Goal: Task Accomplishment & Management: Manage account settings

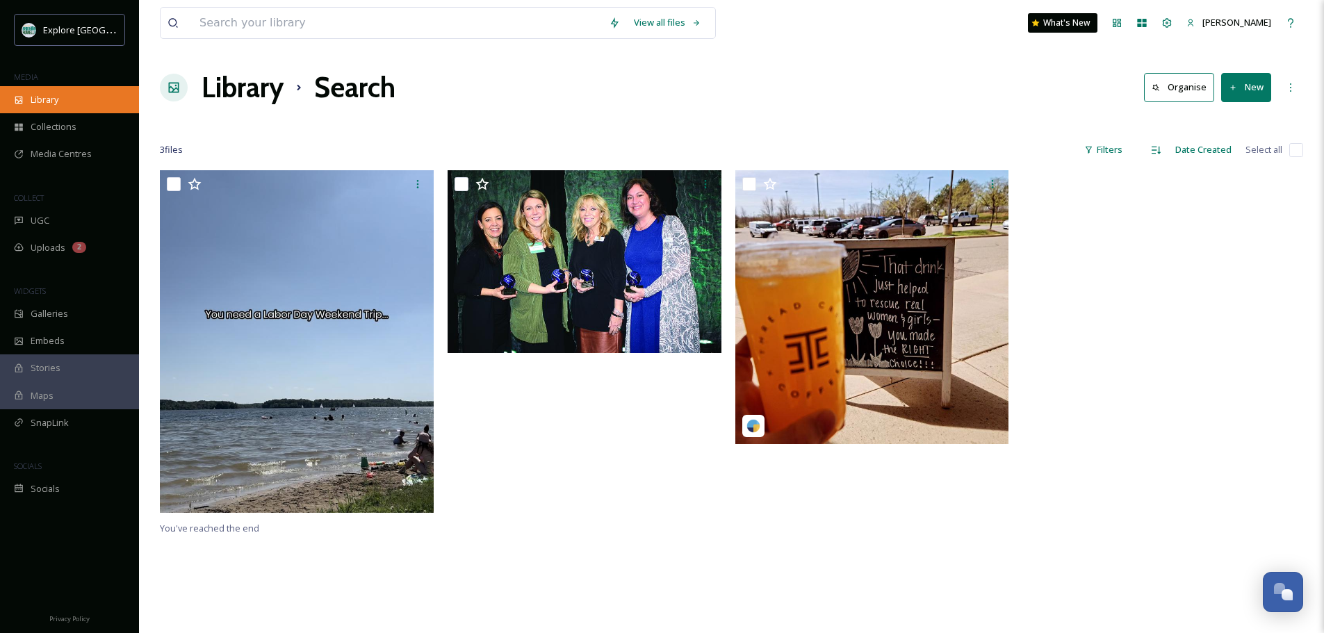
click at [45, 108] on div "Library" at bounding box center [69, 99] width 139 height 27
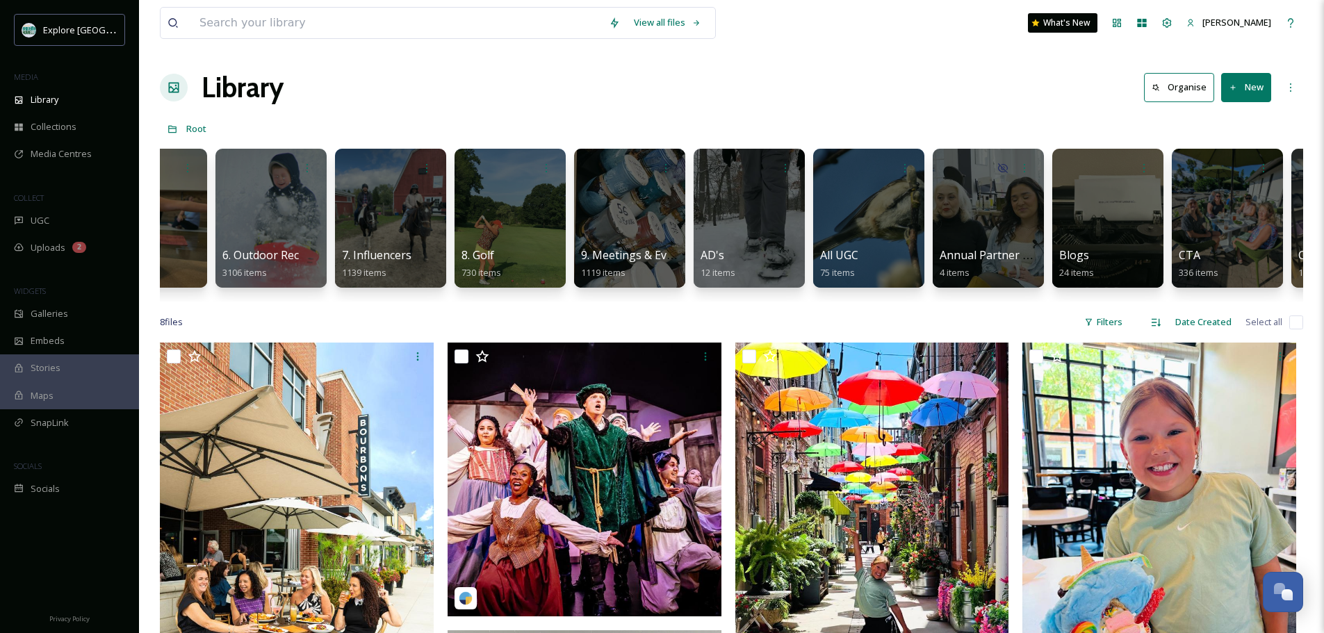
scroll to position [0, 546]
click at [1146, 215] on div at bounding box center [1227, 218] width 113 height 142
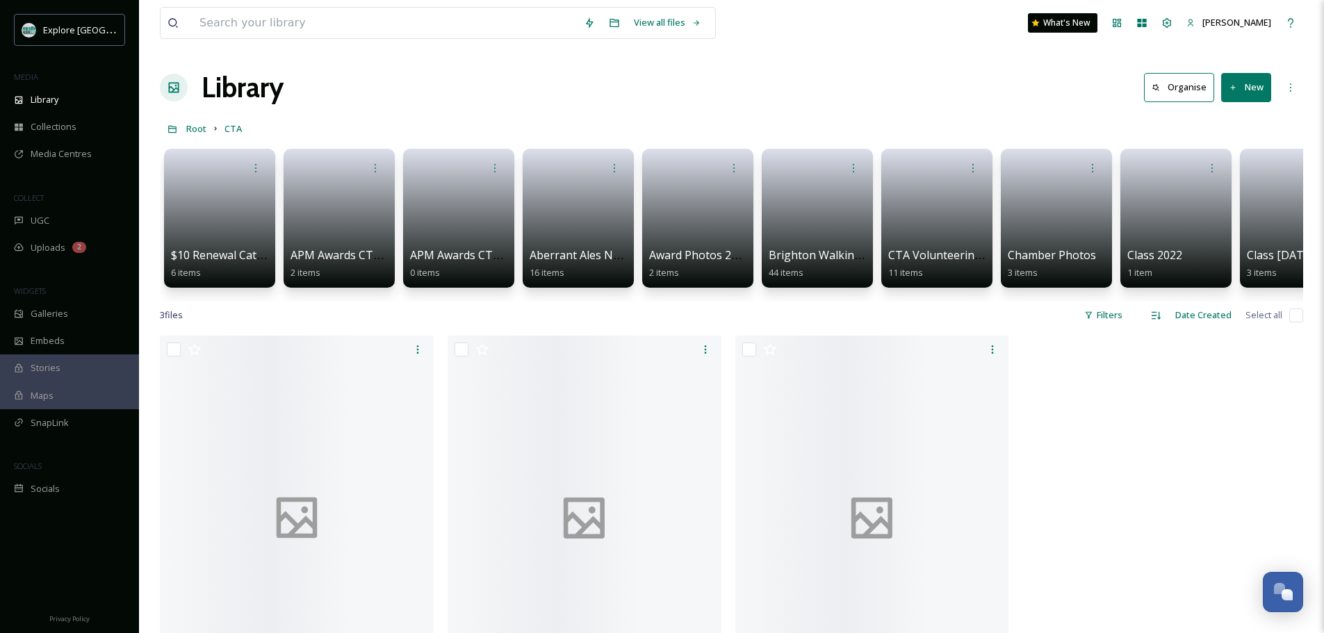
click at [1146, 90] on button "New" at bounding box center [1246, 87] width 50 height 29
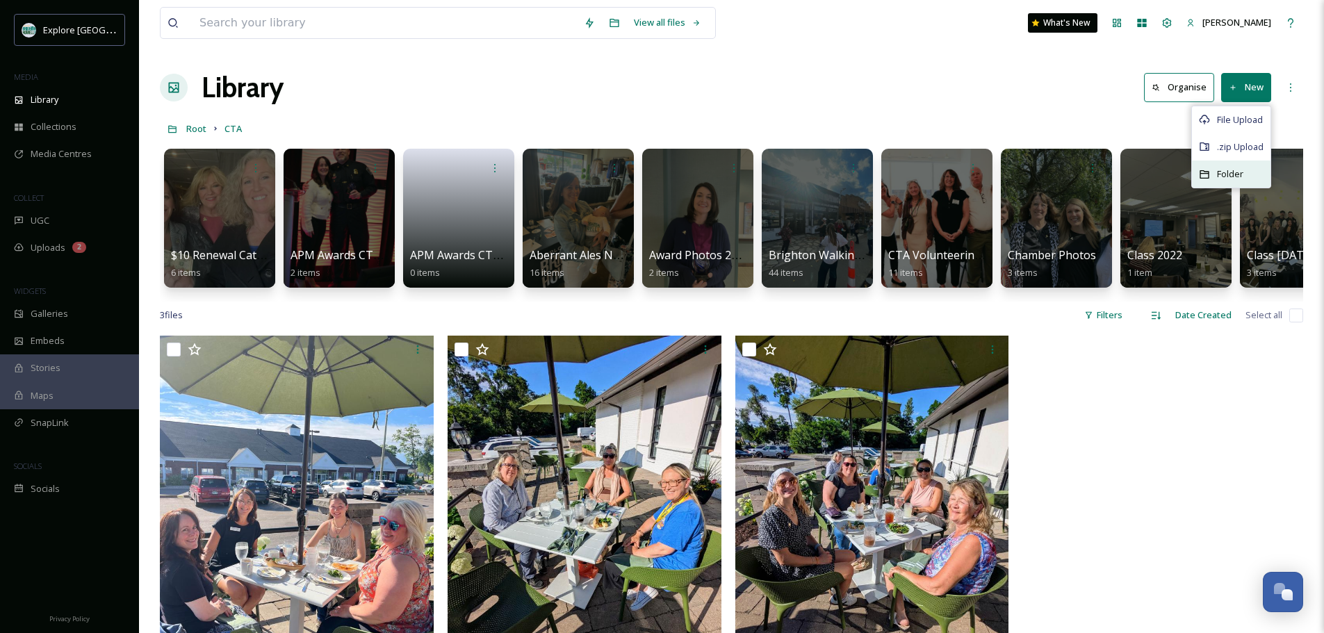
click at [1146, 176] on span "Folder" at bounding box center [1230, 174] width 26 height 13
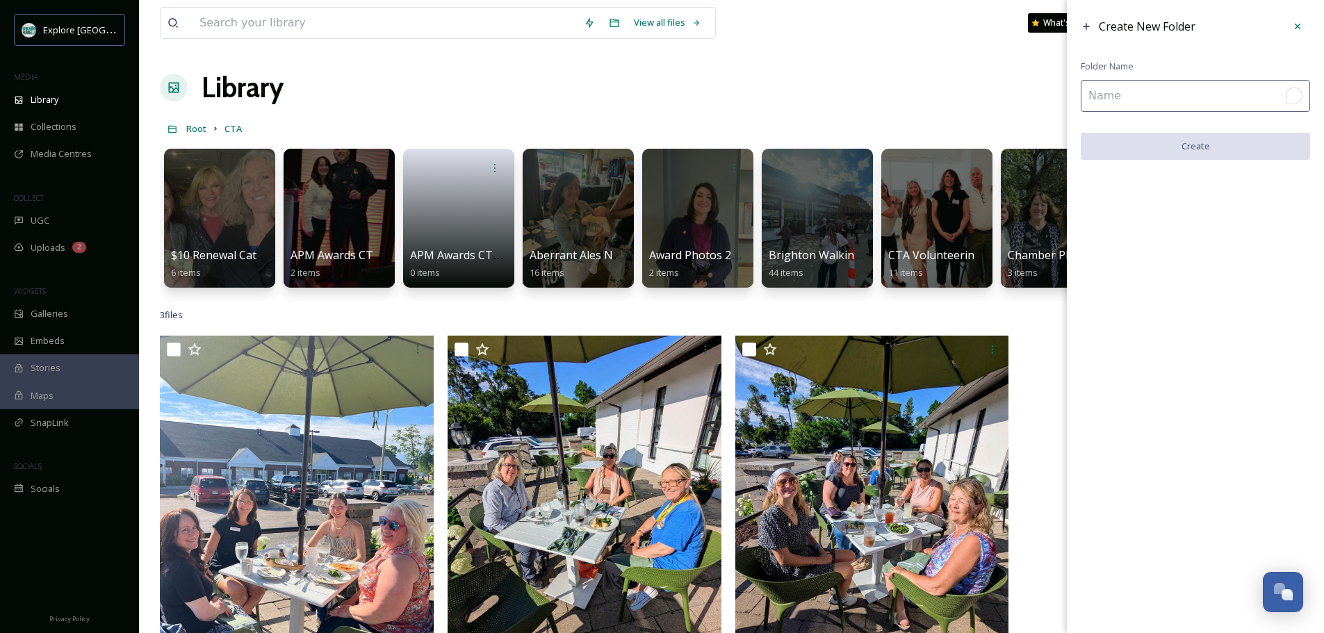
click at [1146, 98] on input "To enrich screen reader interactions, please activate Accessibility in Grammarl…" at bounding box center [1195, 96] width 229 height 32
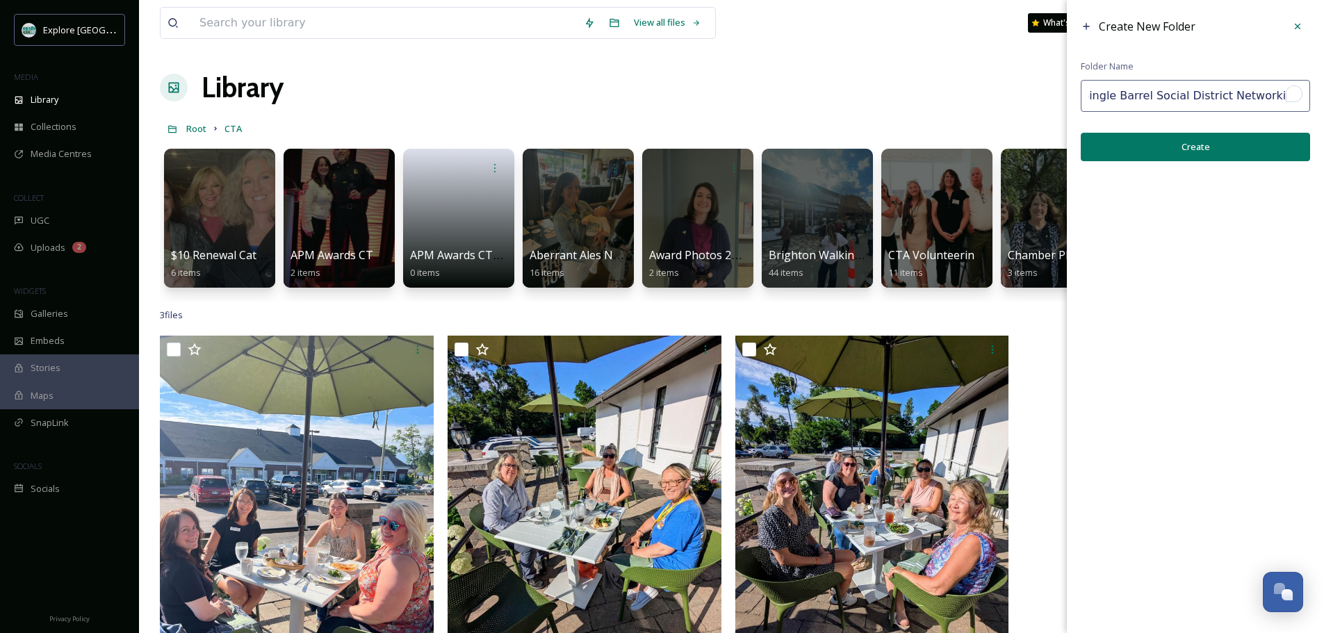
scroll to position [0, 6]
type input "Single Barrel Social District Networking Event"
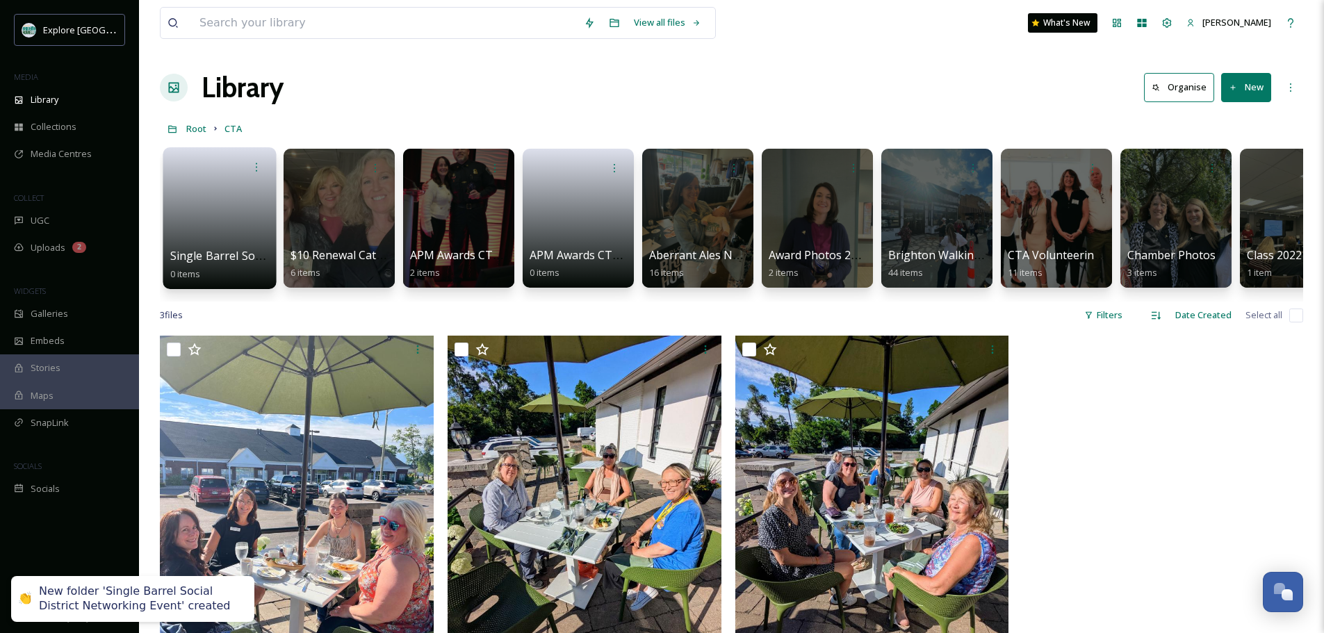
click at [243, 232] on link at bounding box center [219, 213] width 99 height 67
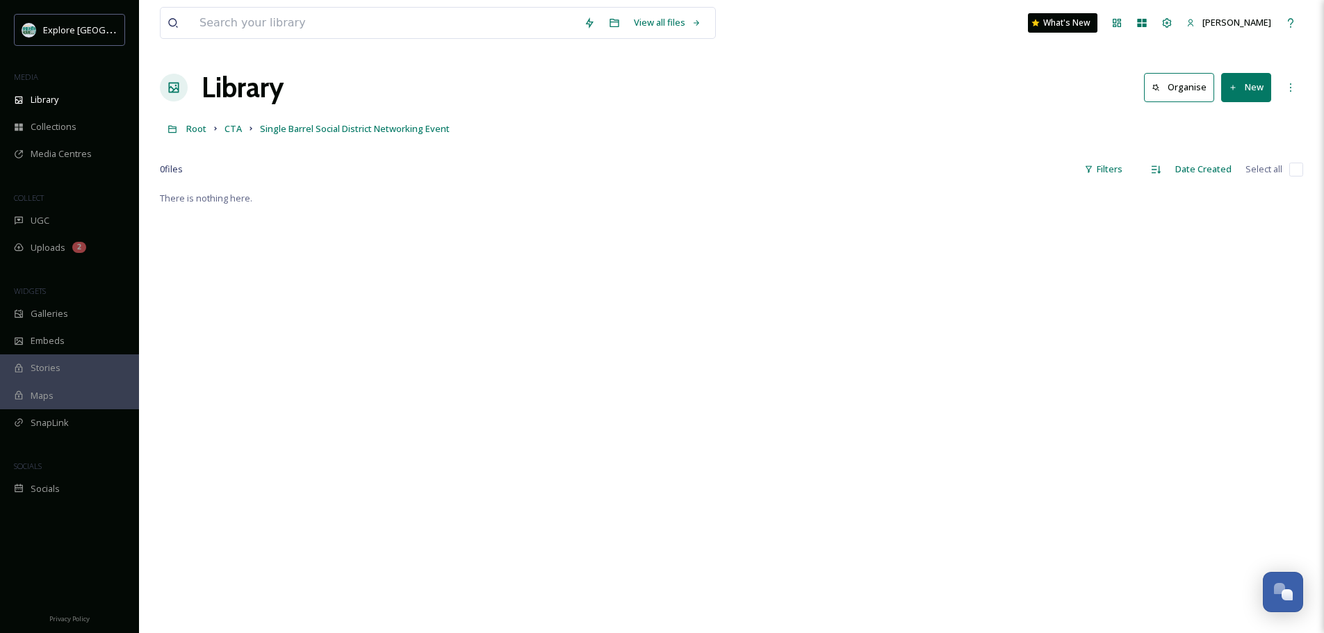
click at [1146, 85] on button "New" at bounding box center [1246, 87] width 50 height 29
click at [1146, 120] on span "File Upload" at bounding box center [1240, 119] width 46 height 13
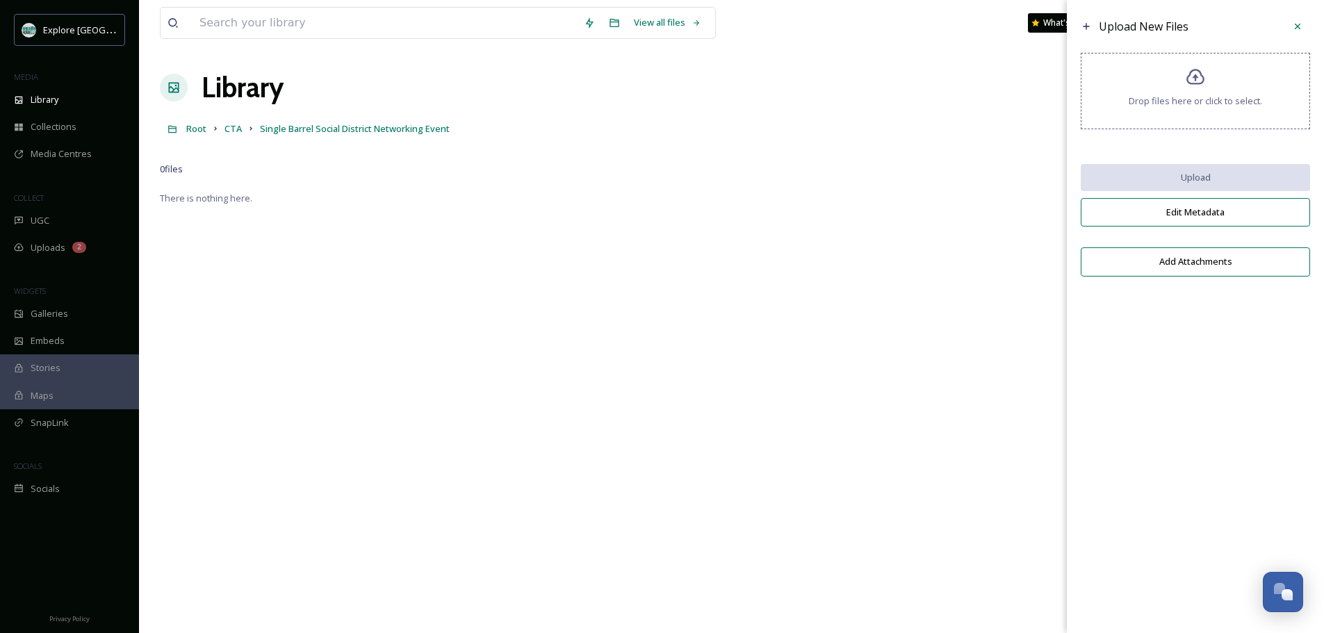
click at [1146, 99] on span "Drop files here or click to select." at bounding box center [1195, 101] width 133 height 13
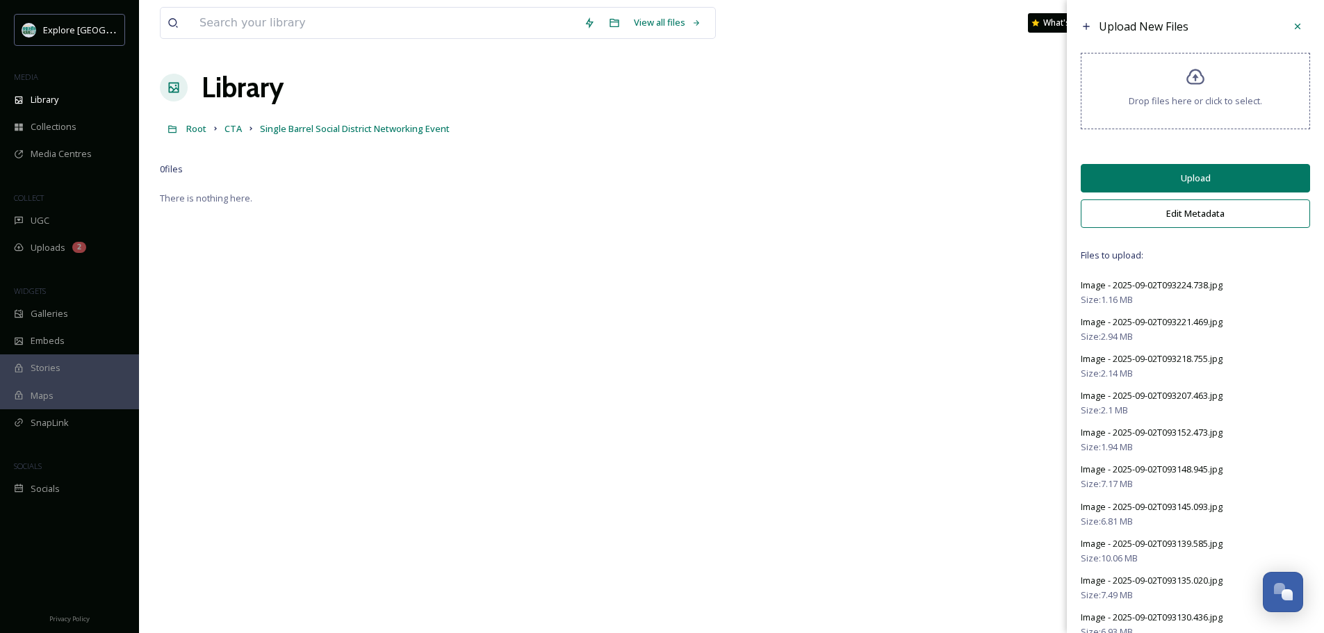
click at [1146, 211] on button "Edit Metadata" at bounding box center [1195, 214] width 229 height 29
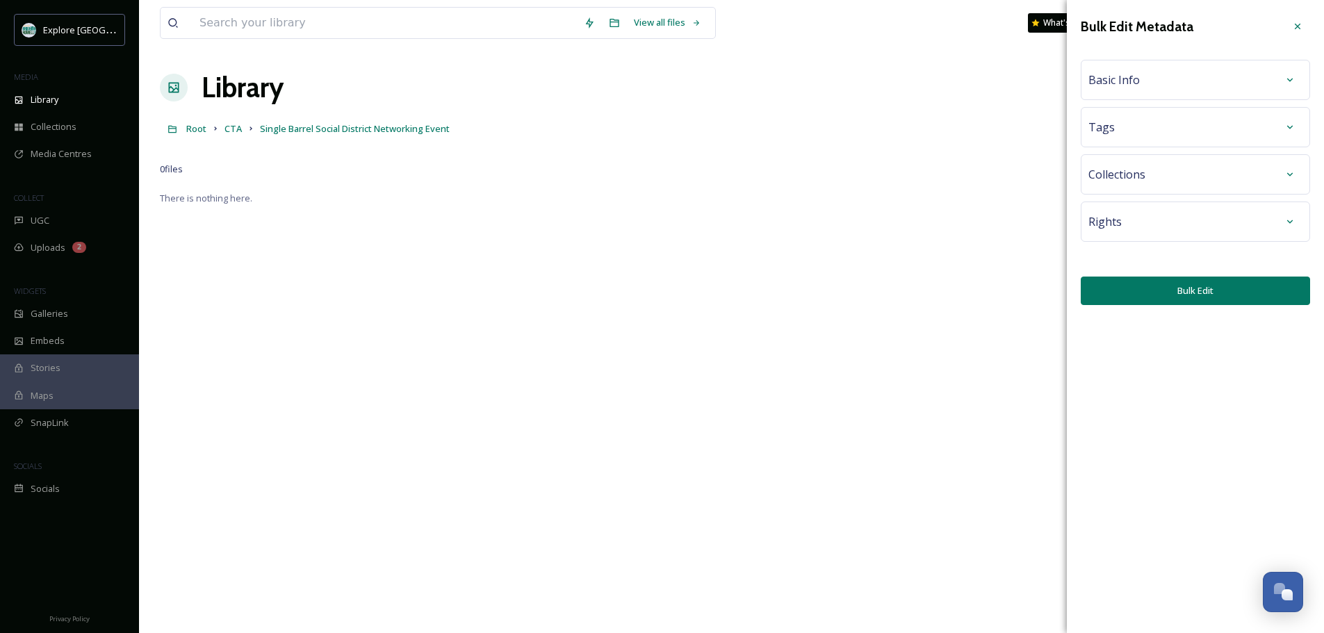
click at [1145, 91] on div "Basic Info" at bounding box center [1196, 79] width 214 height 25
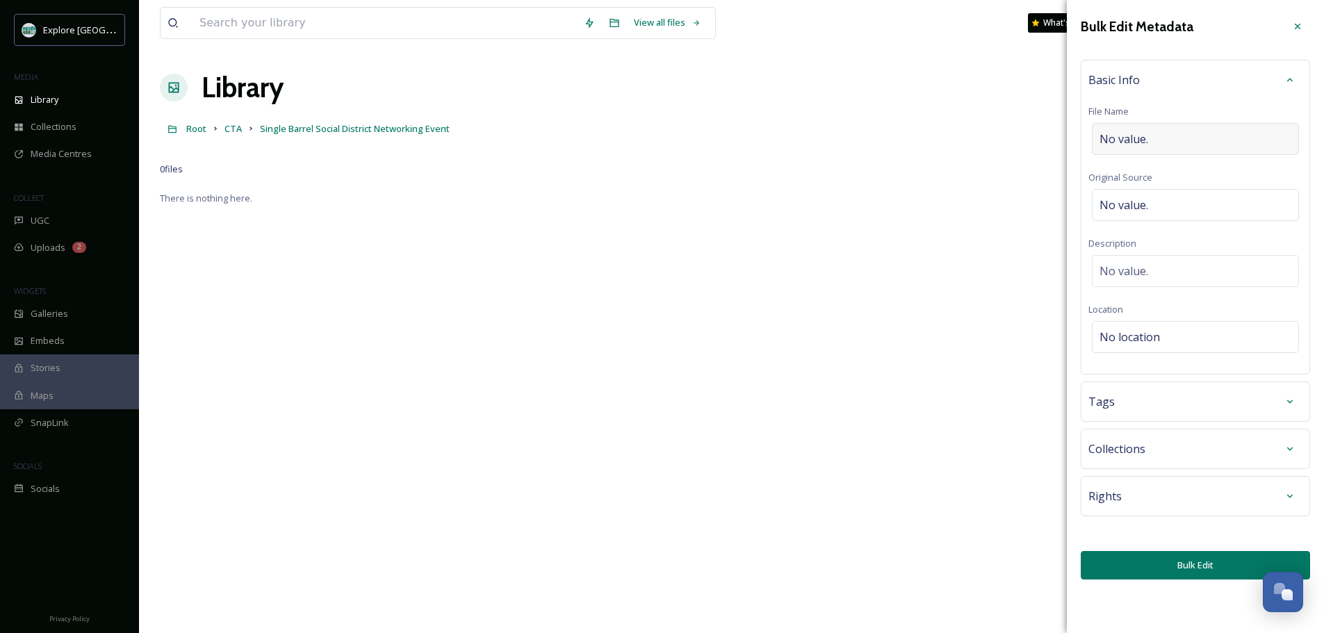
click at [1141, 133] on span "No value." at bounding box center [1124, 139] width 49 height 17
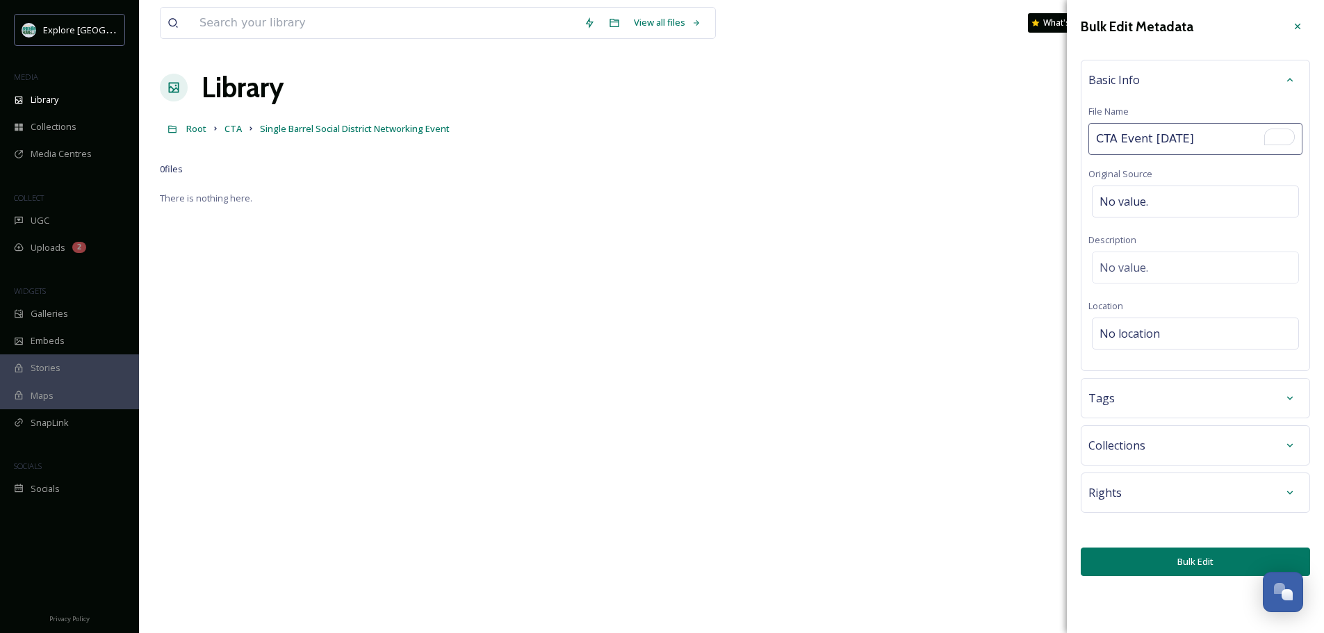
type input "CTA Event [DATE]"
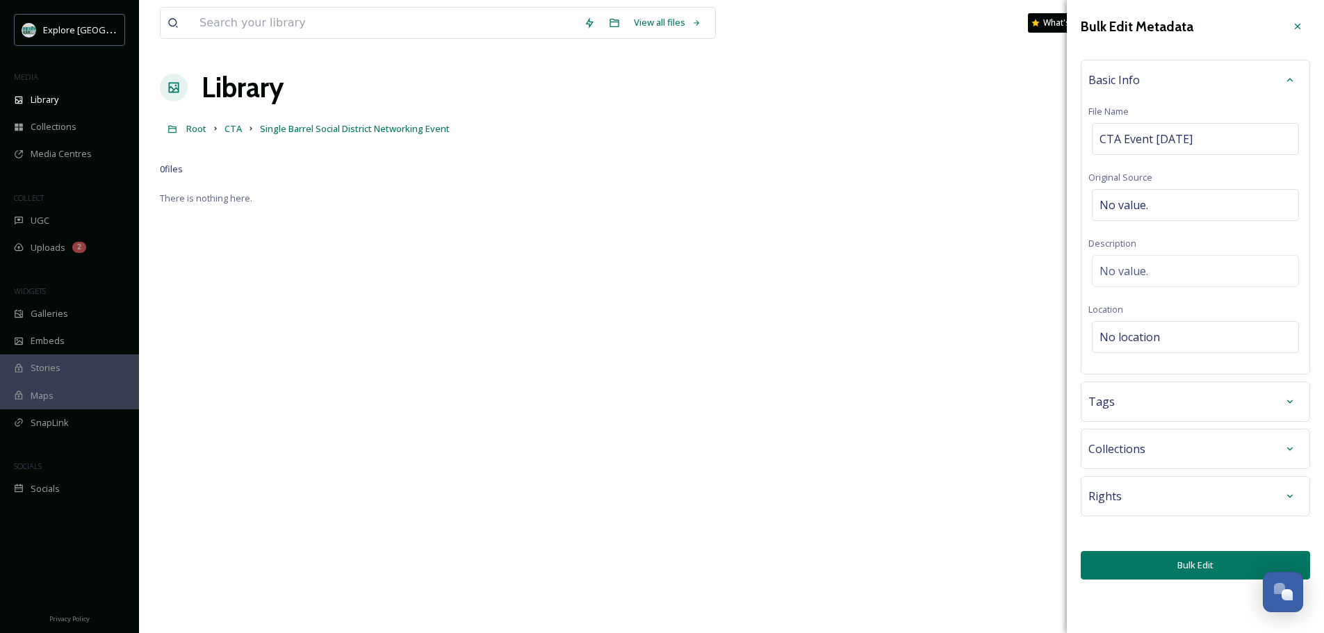
click at [1146, 566] on button "Bulk Edit" at bounding box center [1195, 565] width 229 height 29
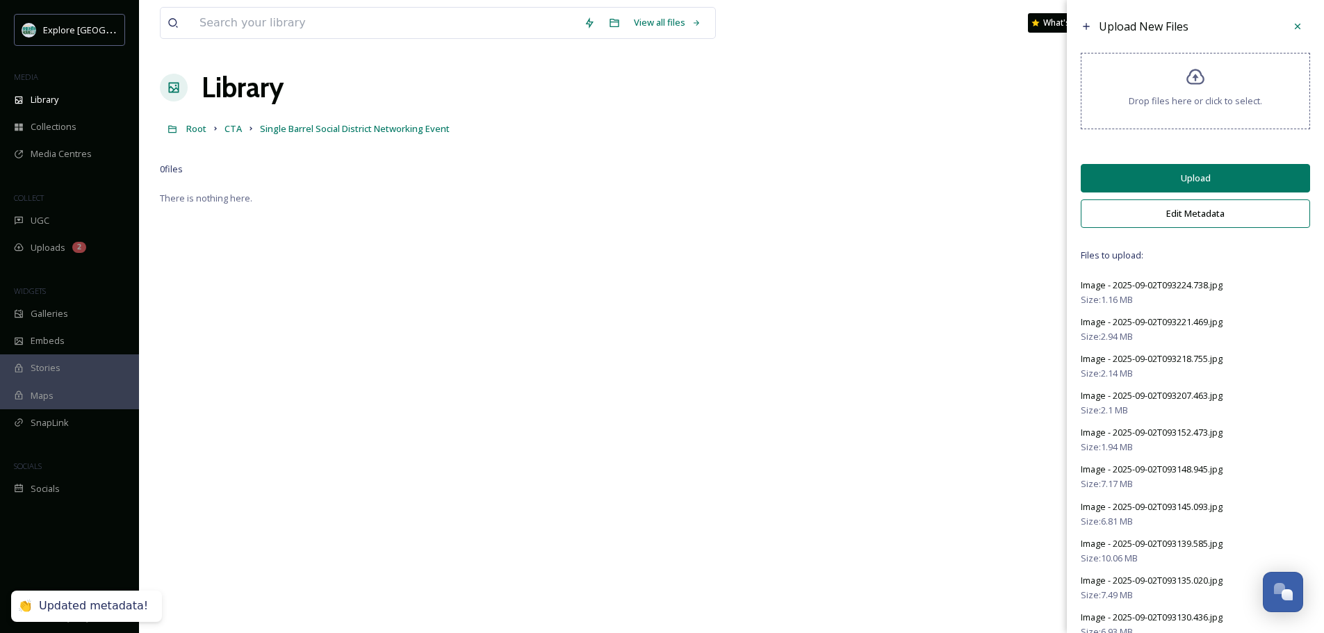
click at [1146, 185] on button "Upload" at bounding box center [1195, 178] width 229 height 29
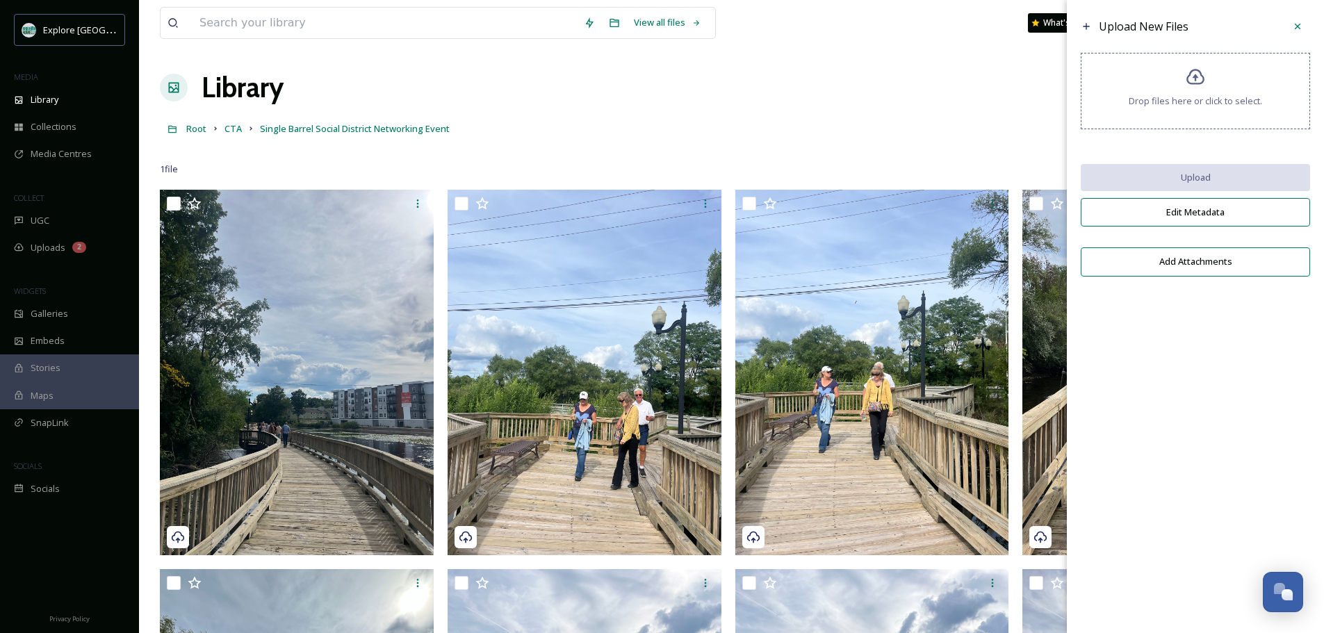
click at [1146, 88] on div "Drop files here or click to select." at bounding box center [1195, 91] width 229 height 76
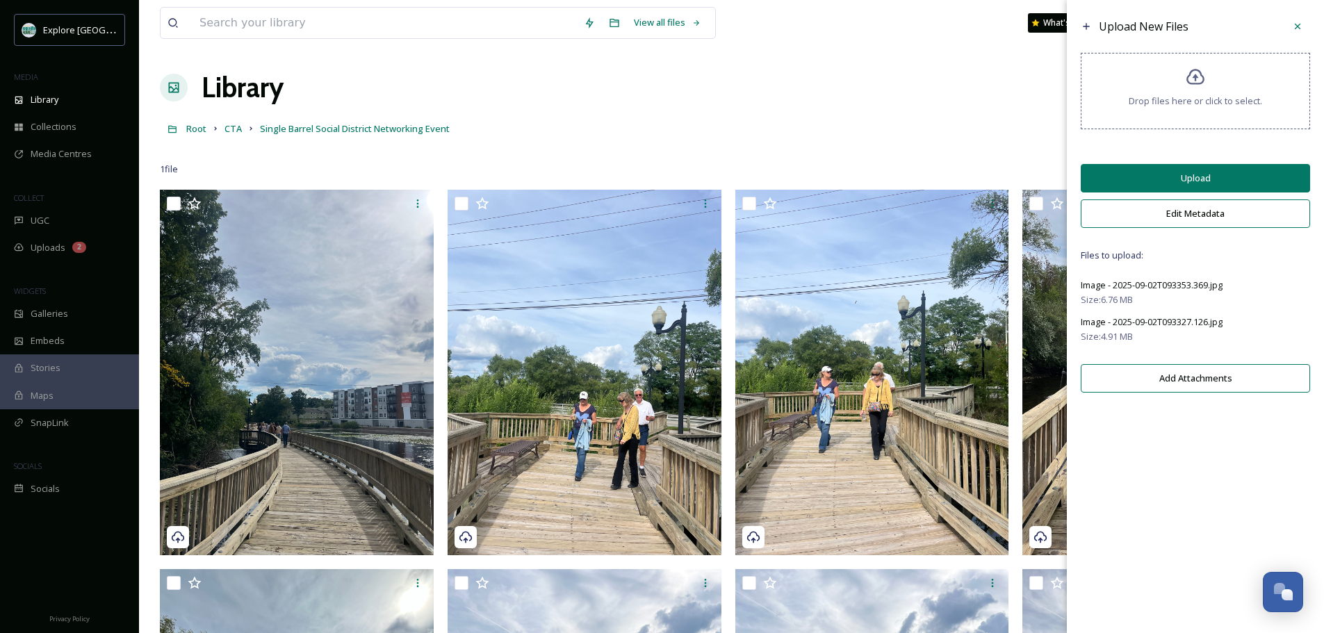
click at [1146, 177] on button "Upload" at bounding box center [1195, 178] width 229 height 29
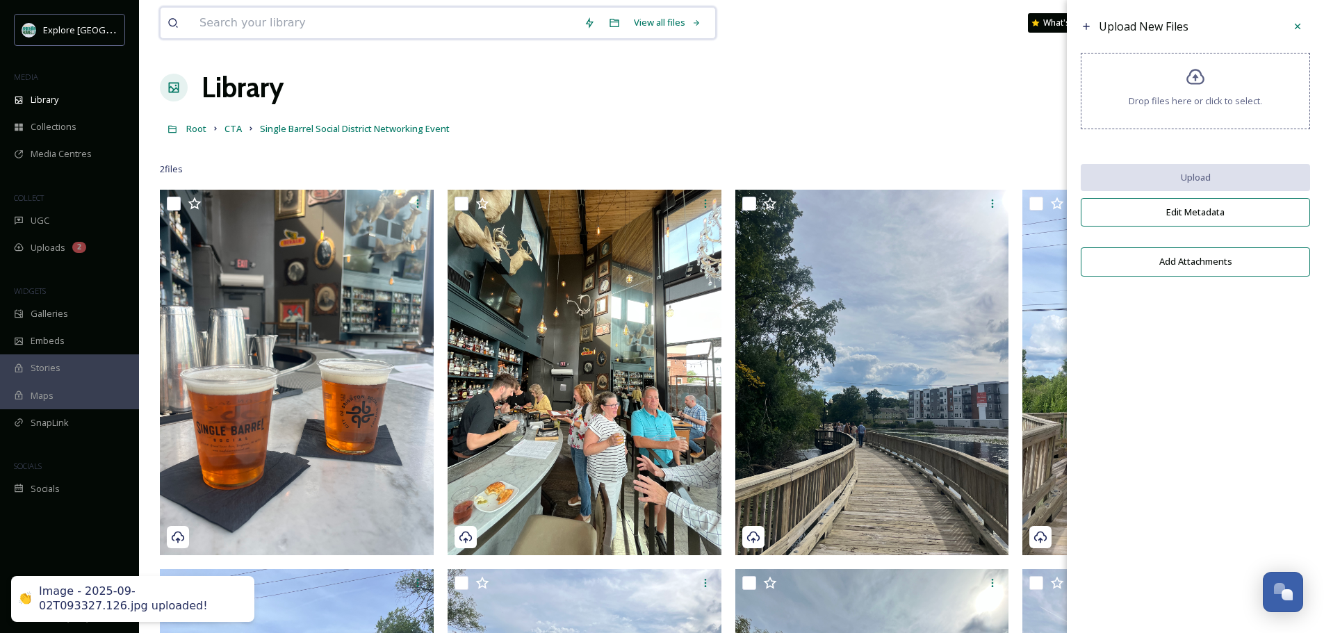
click at [259, 31] on input at bounding box center [385, 23] width 384 height 31
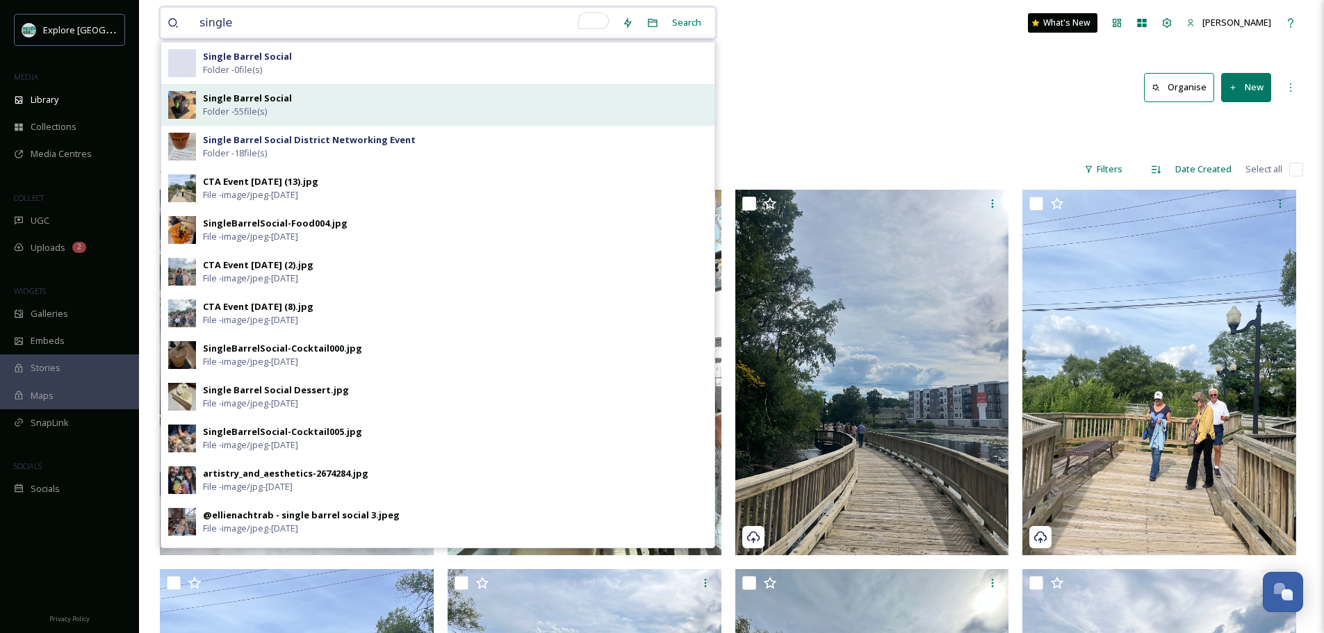
type input "single"
click at [260, 99] on strong "Single Barrel Social" at bounding box center [247, 98] width 89 height 13
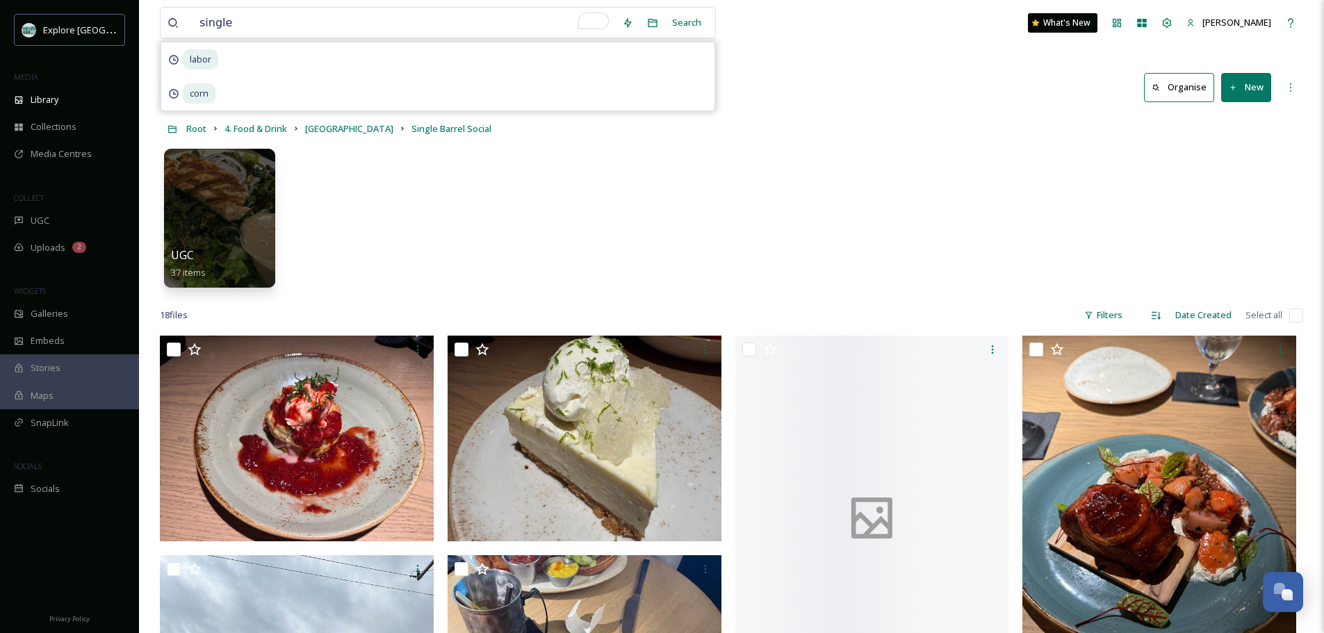
click at [1146, 92] on button "New" at bounding box center [1246, 87] width 50 height 29
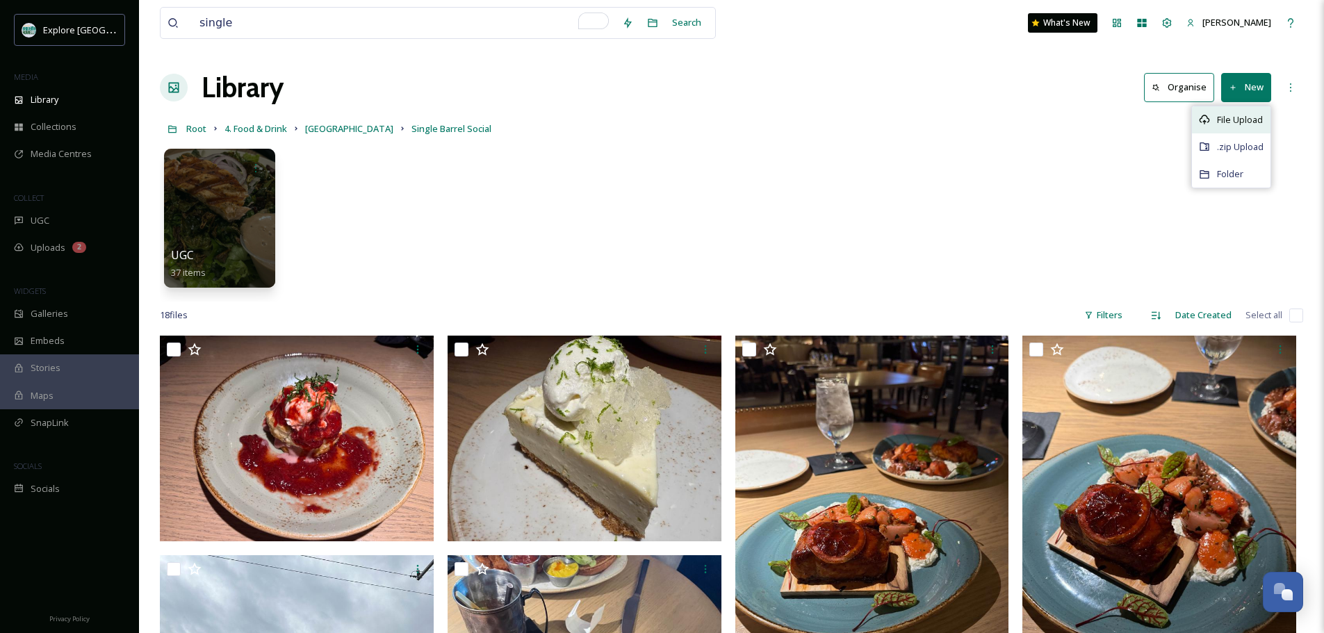
click at [1146, 117] on span "File Upload" at bounding box center [1240, 119] width 46 height 13
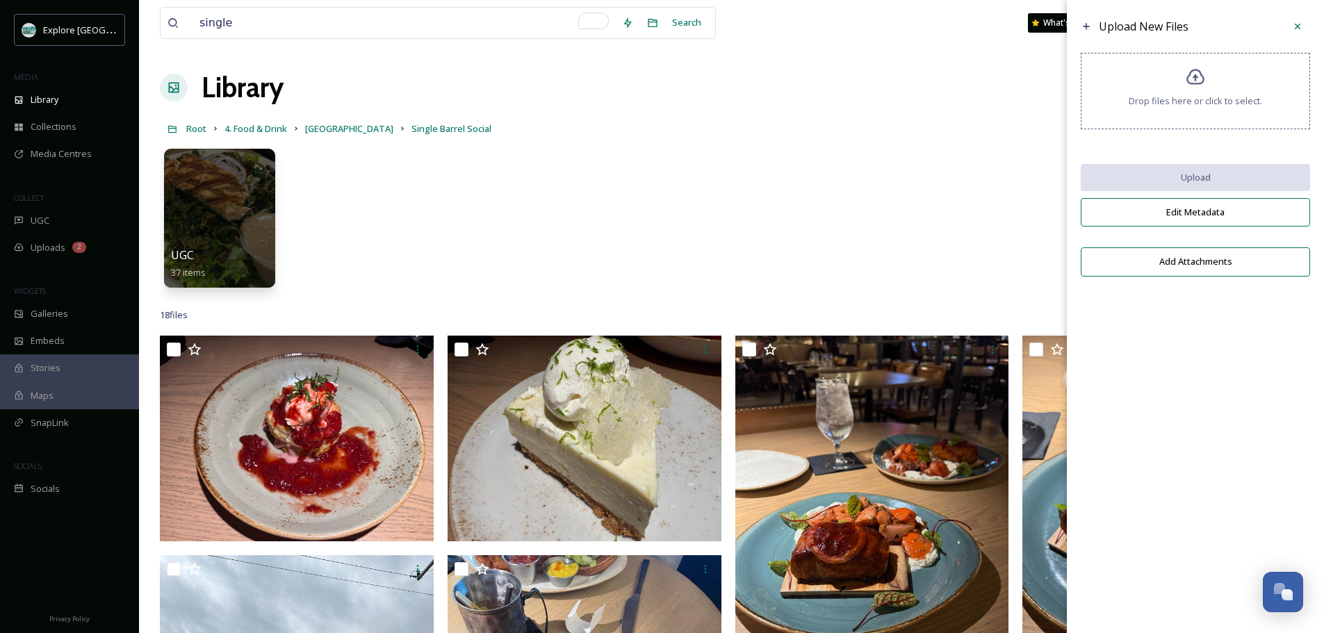
click at [1146, 100] on span "Drop files here or click to select." at bounding box center [1195, 101] width 133 height 13
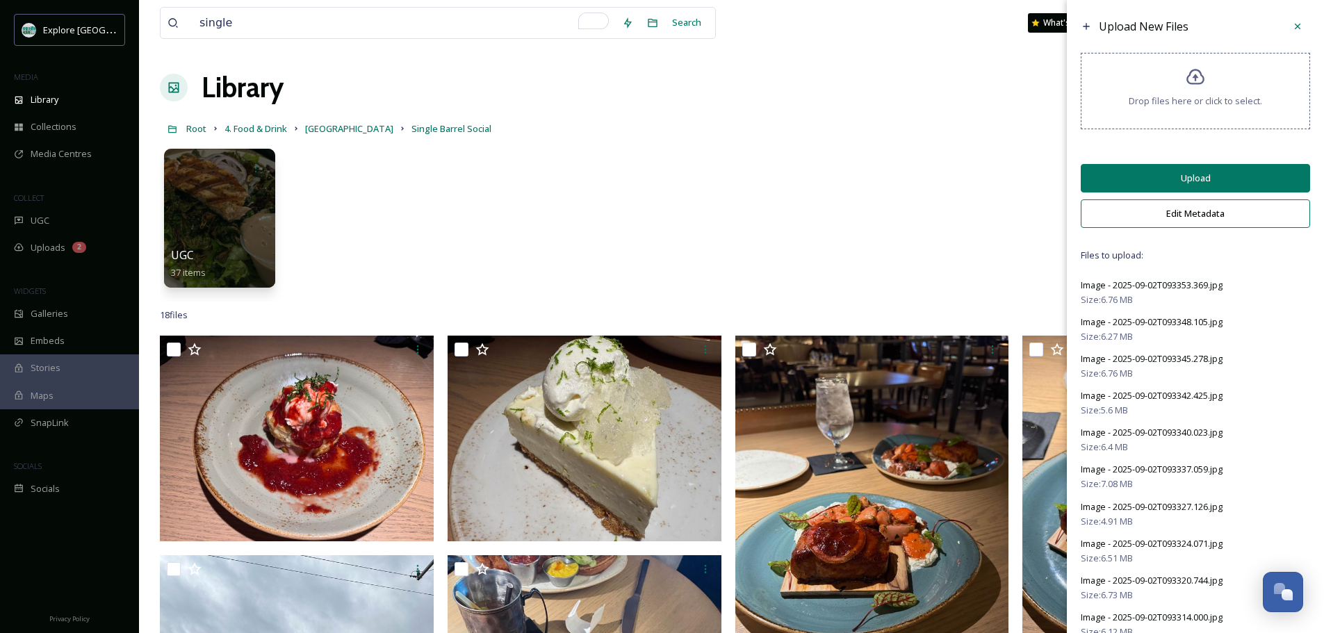
click at [1146, 206] on button "Edit Metadata" at bounding box center [1195, 214] width 229 height 29
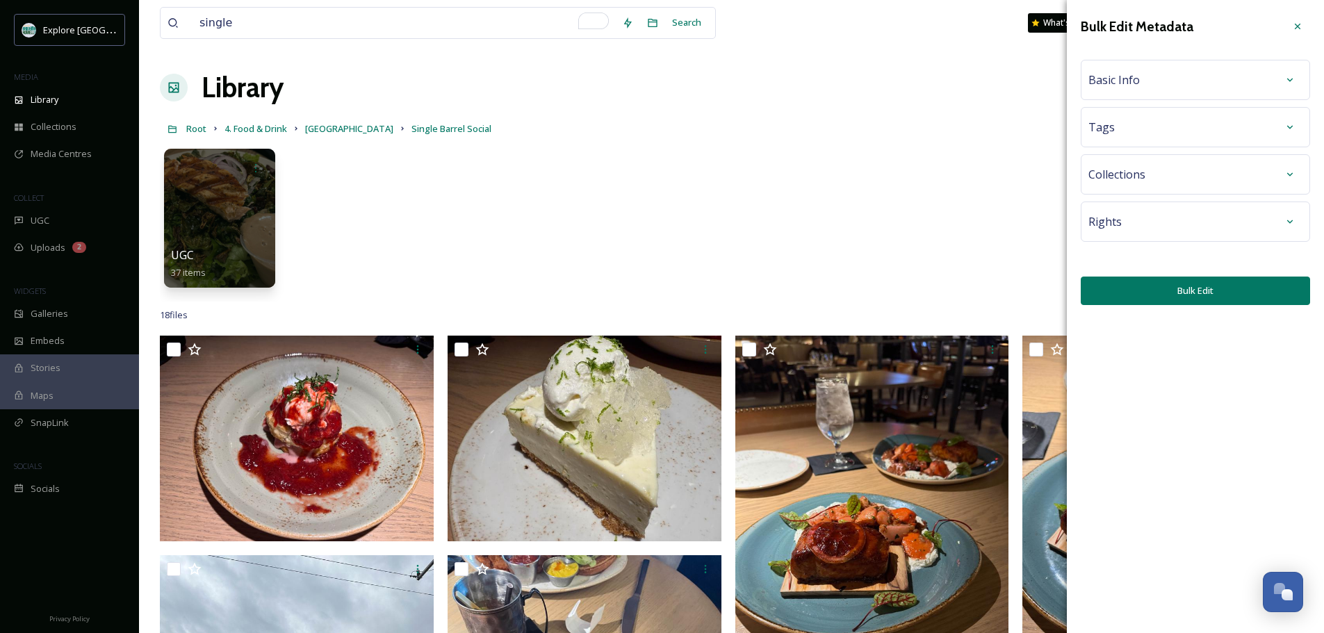
click at [1145, 91] on div "Basic Info" at bounding box center [1196, 79] width 214 height 25
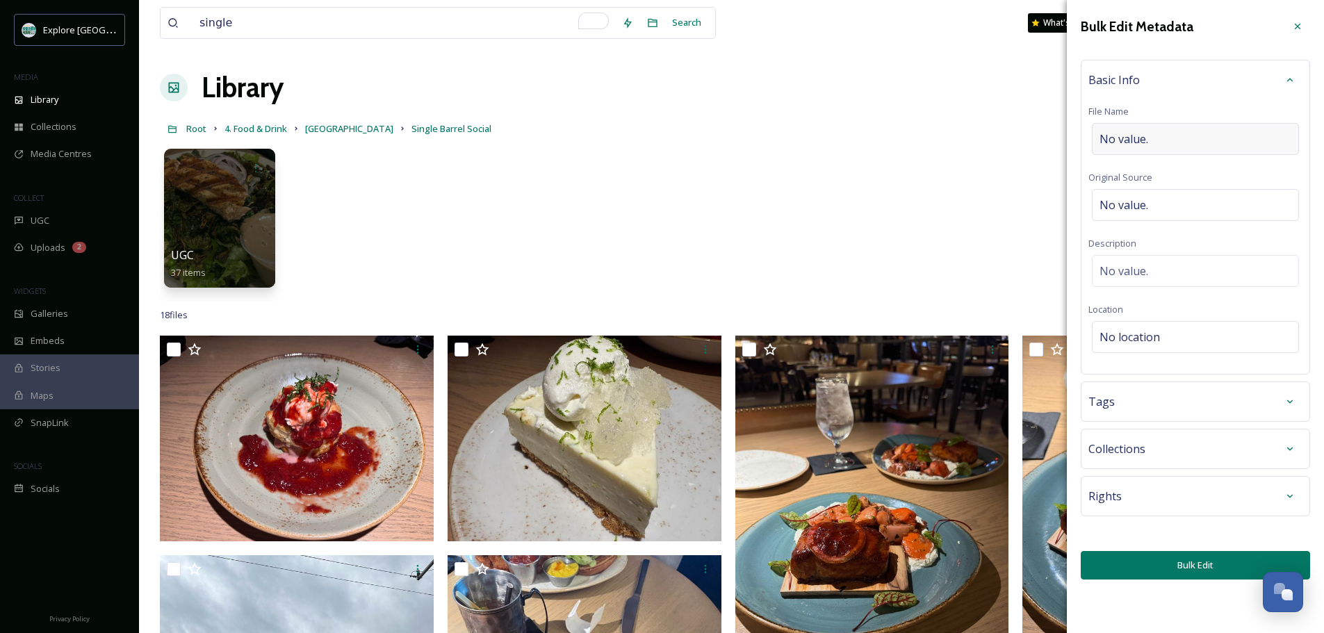
click at [1146, 145] on span "No value." at bounding box center [1124, 139] width 49 height 17
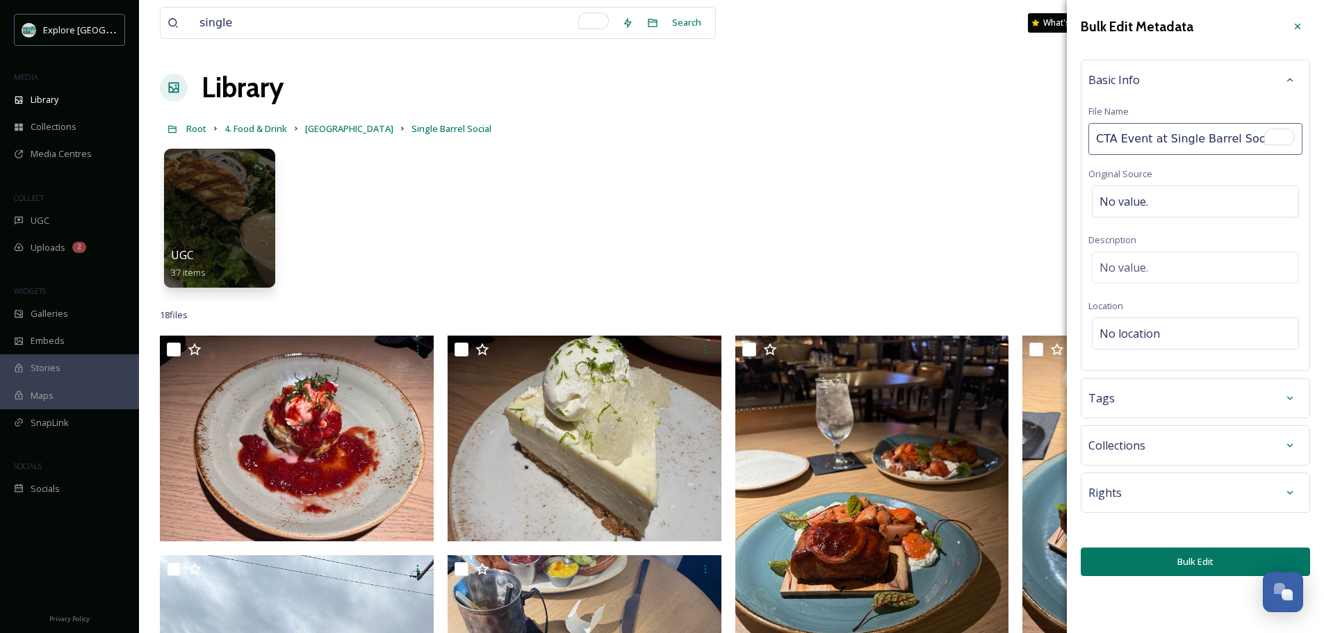
click at [1098, 141] on input "CTA Event at Single Barrel Social" at bounding box center [1196, 139] width 214 height 32
type input "[DATE] CTA Event at Single Barrel Social"
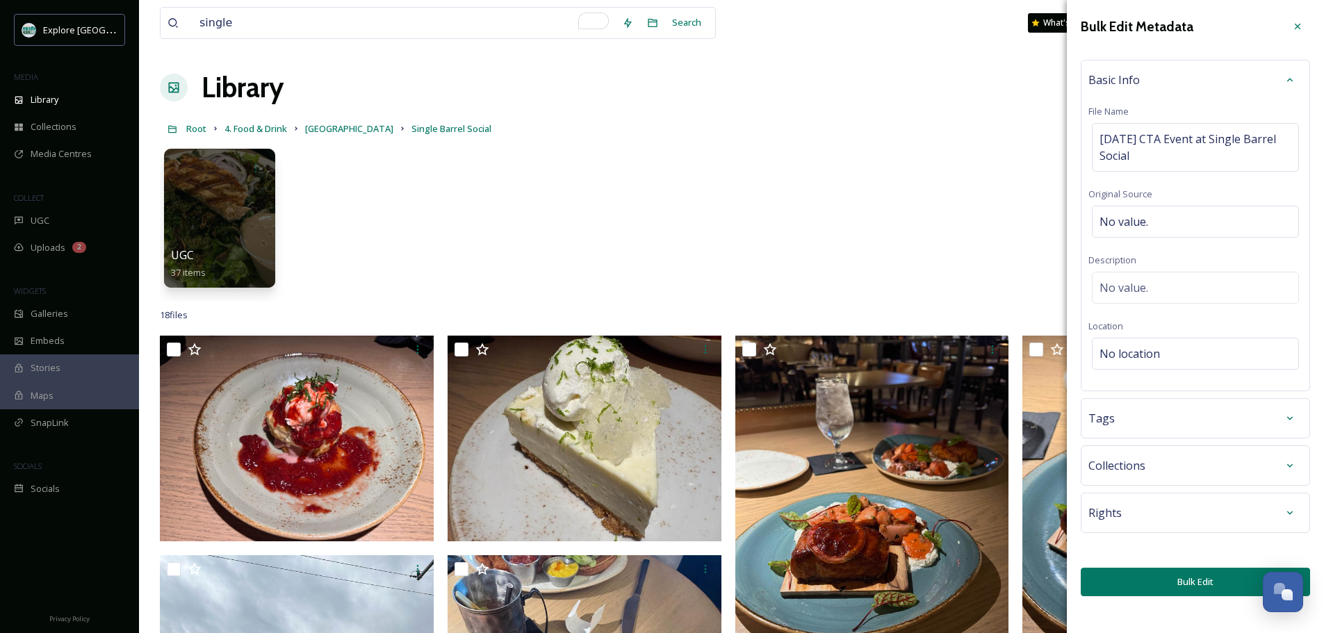
click at [1146, 581] on button "Bulk Edit" at bounding box center [1195, 582] width 229 height 29
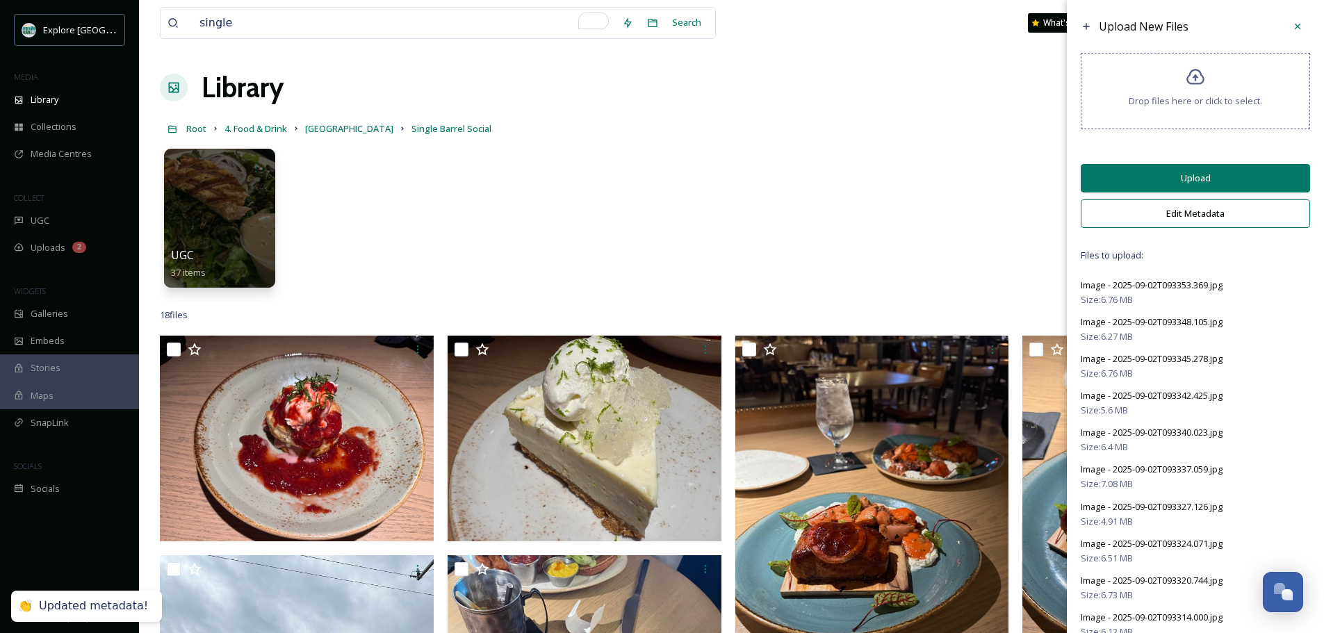
click at [1146, 179] on button "Upload" at bounding box center [1195, 178] width 229 height 29
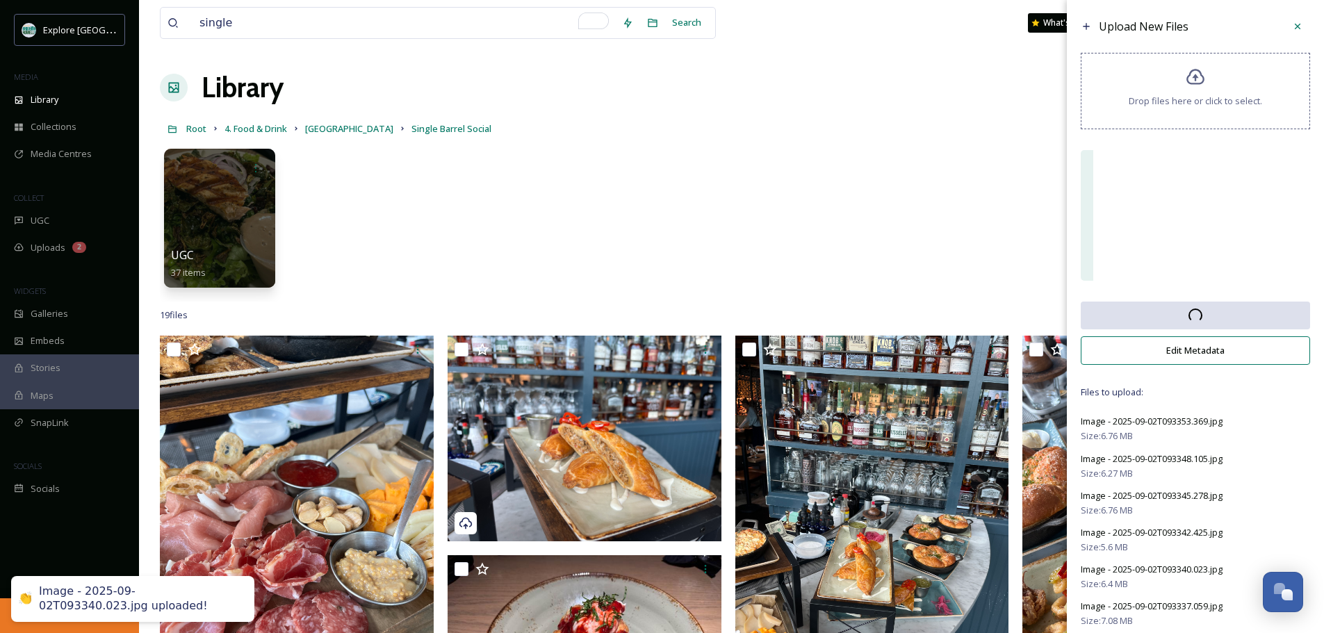
click at [947, 181] on div "UGC 37 items" at bounding box center [732, 222] width 1144 height 160
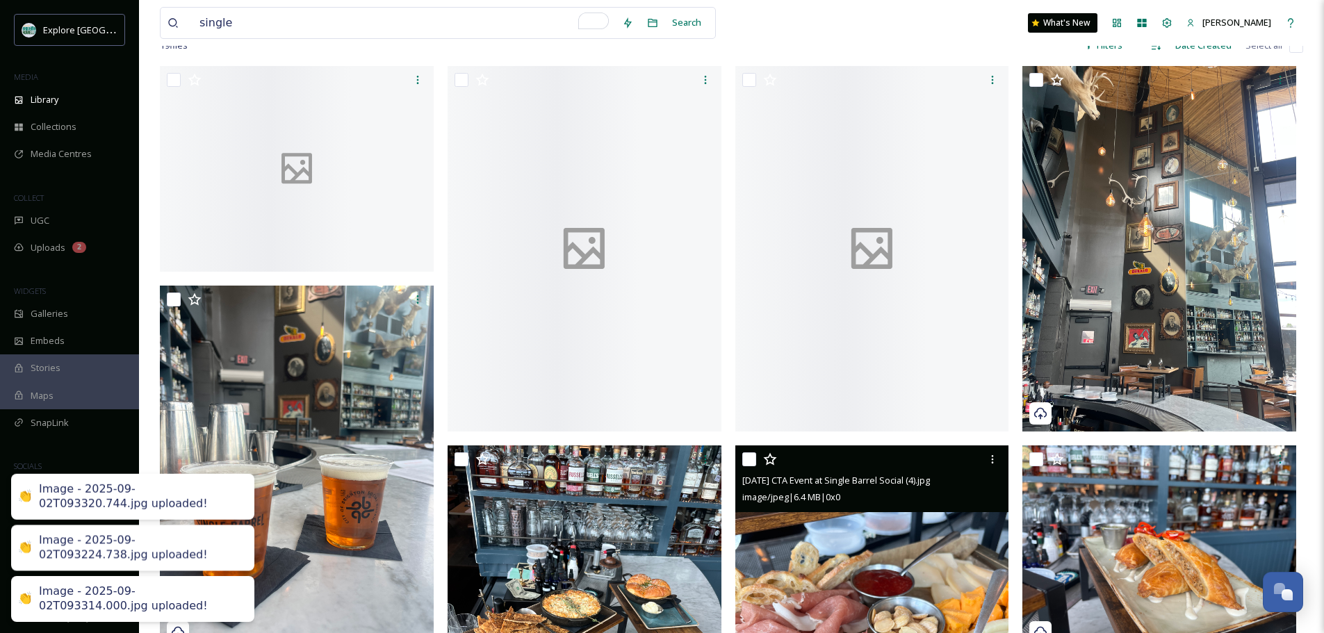
scroll to position [266, 0]
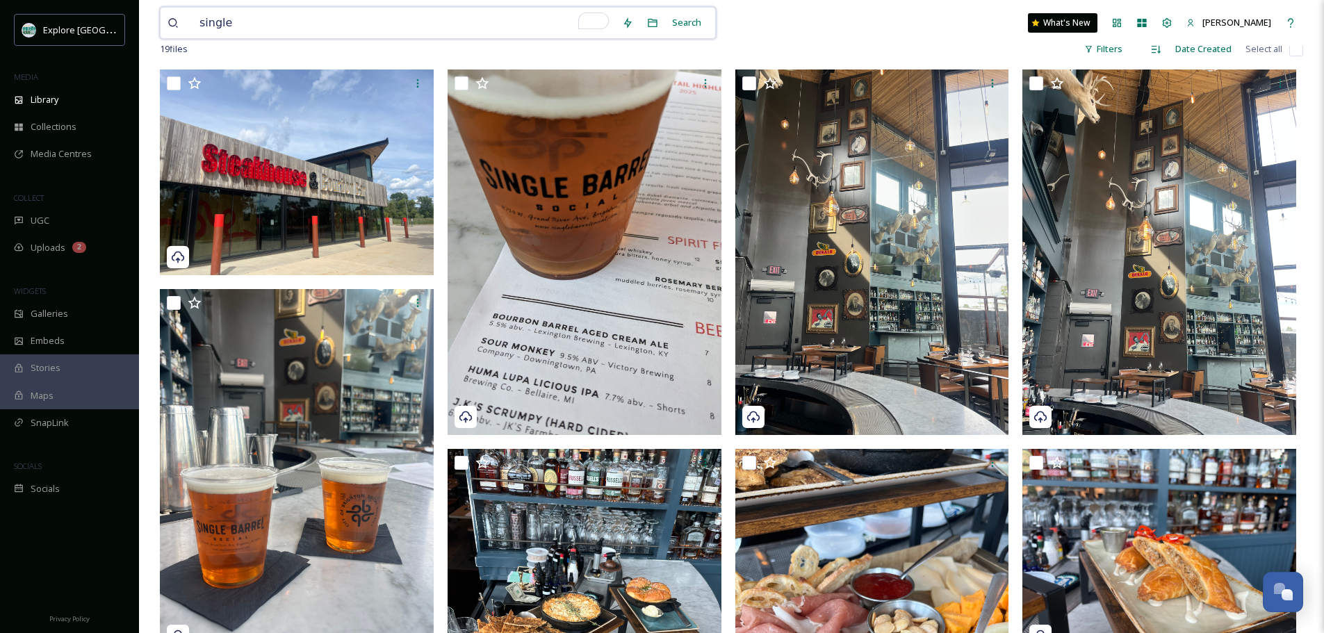
click at [302, 12] on input "single" at bounding box center [404, 23] width 423 height 31
type input "s"
type input "n"
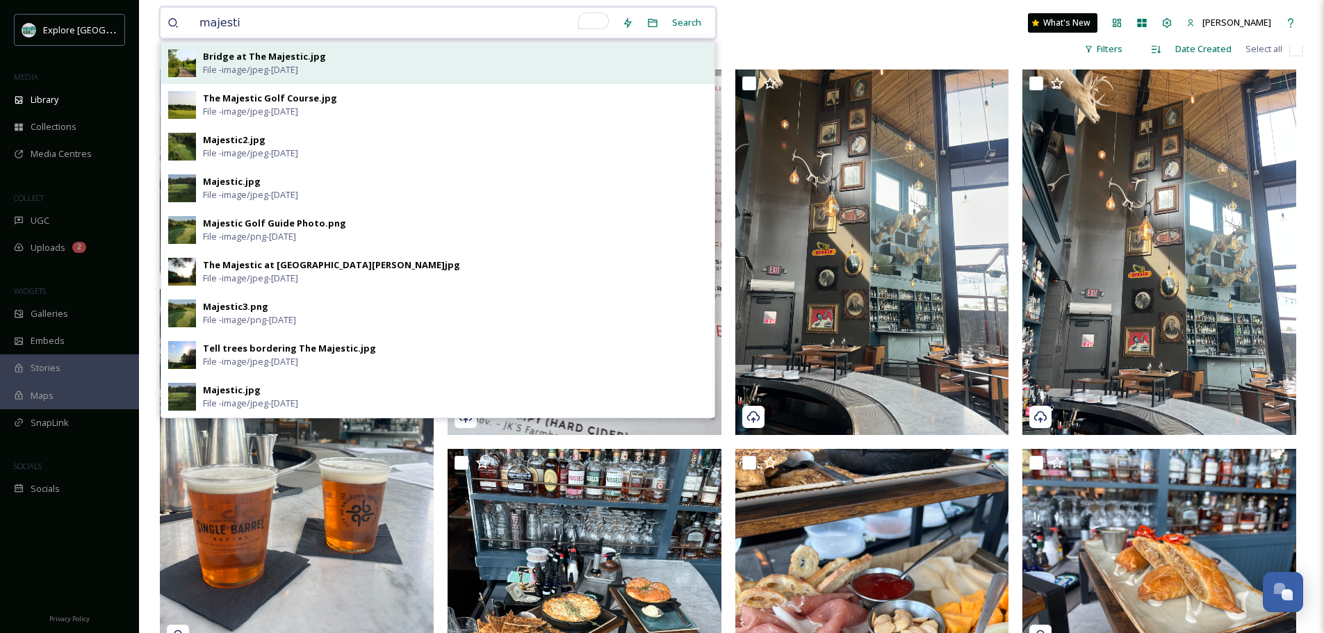
type input "majestic"
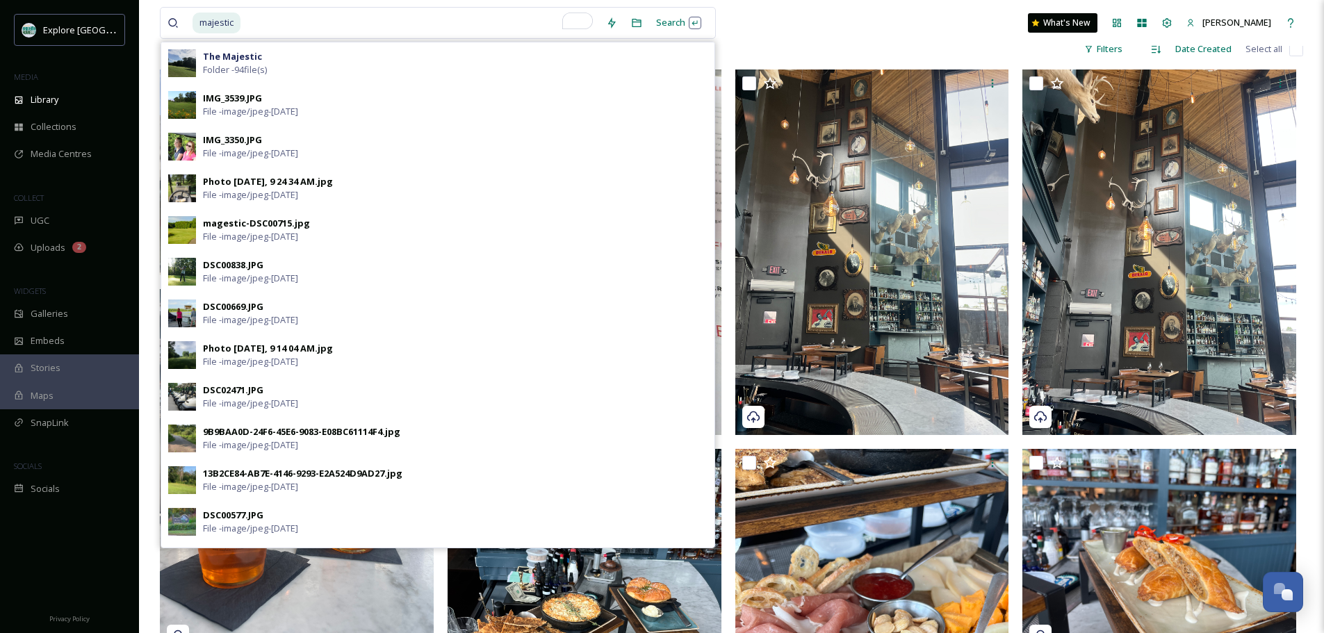
click at [287, 54] on div "The Majestic Folder - 94 file(s)" at bounding box center [455, 63] width 505 height 26
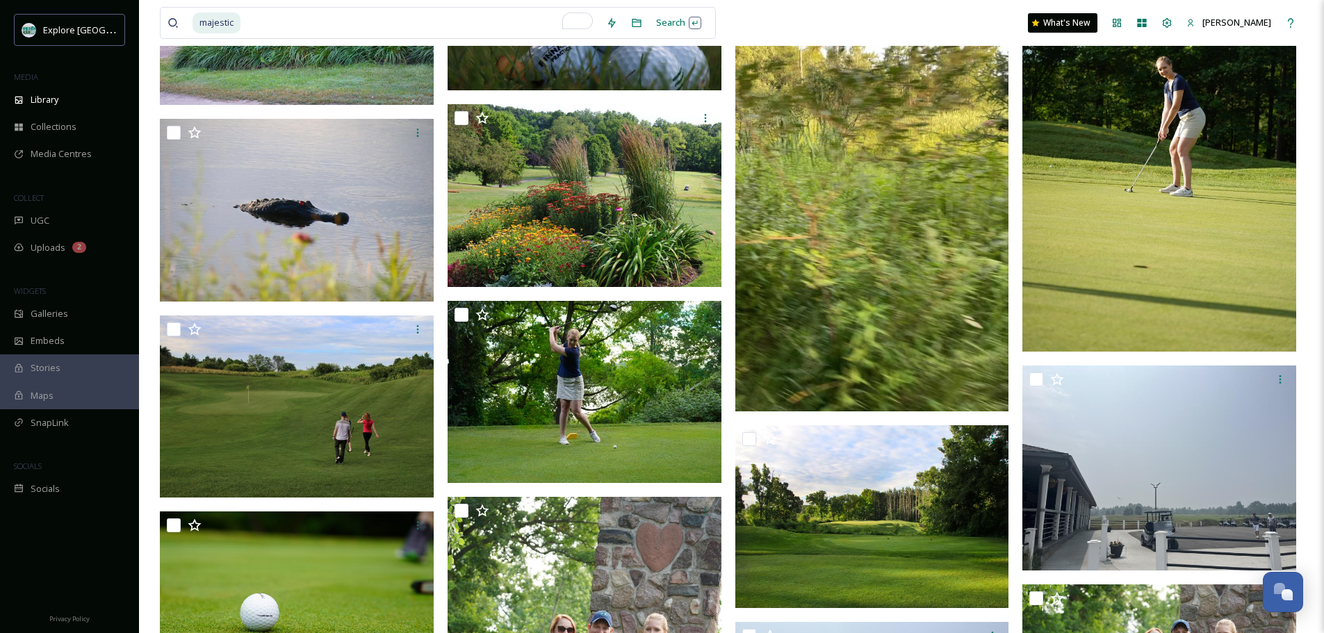
scroll to position [2849, 0]
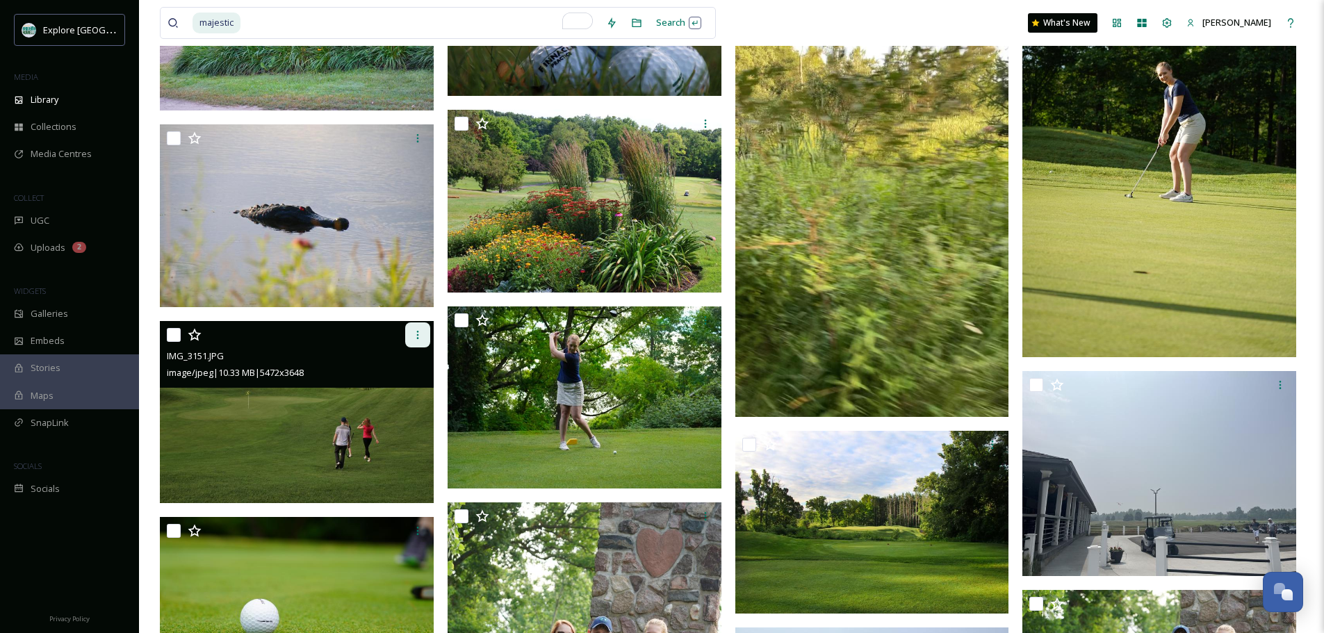
click at [414, 335] on icon at bounding box center [417, 335] width 11 height 11
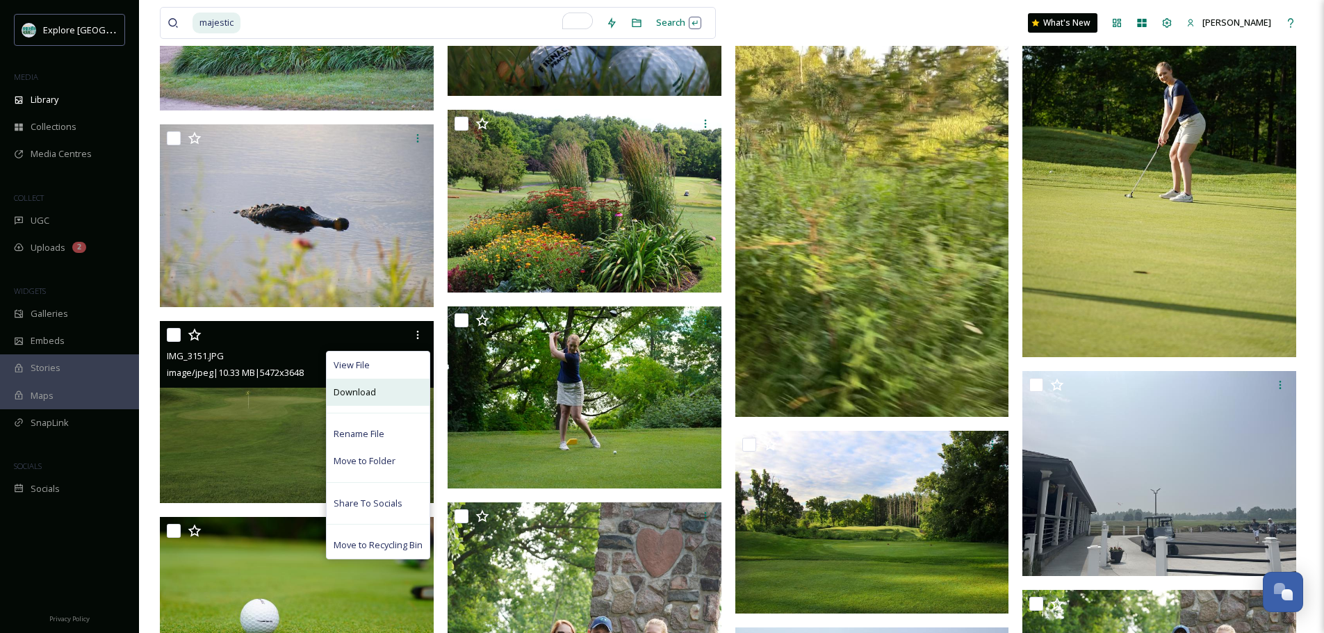
click at [384, 392] on div "Download" at bounding box center [378, 392] width 103 height 27
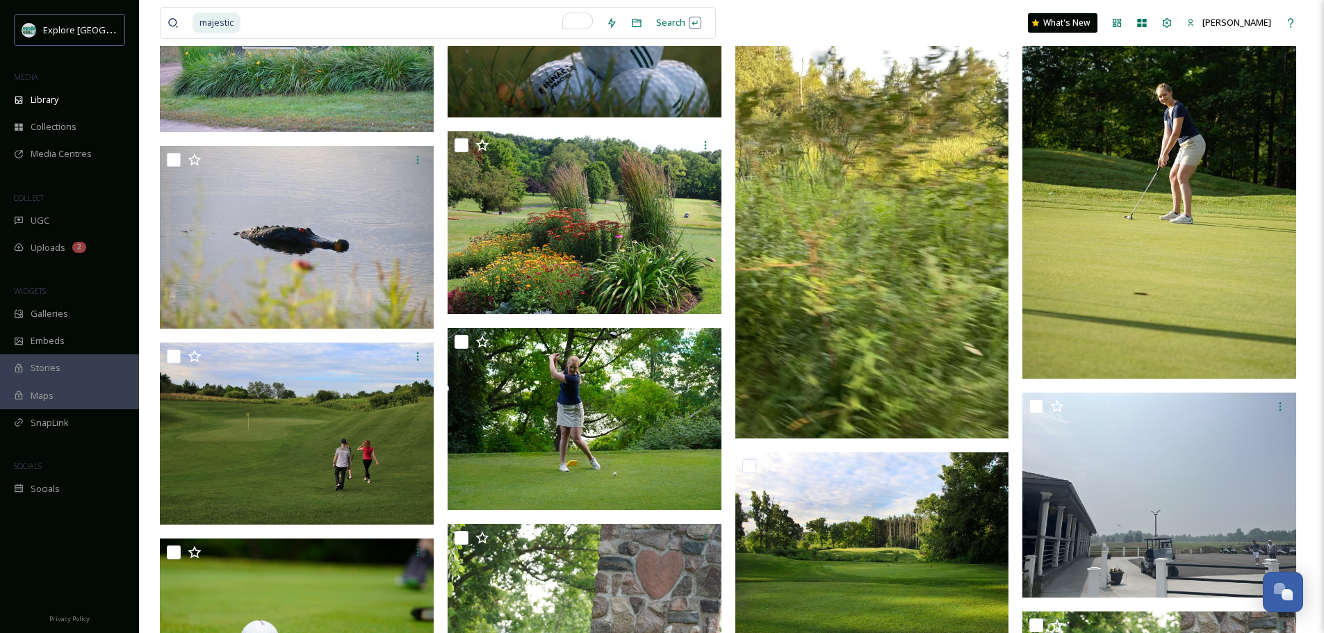
scroll to position [2828, 0]
